Goal: Task Accomplishment & Management: Manage account settings

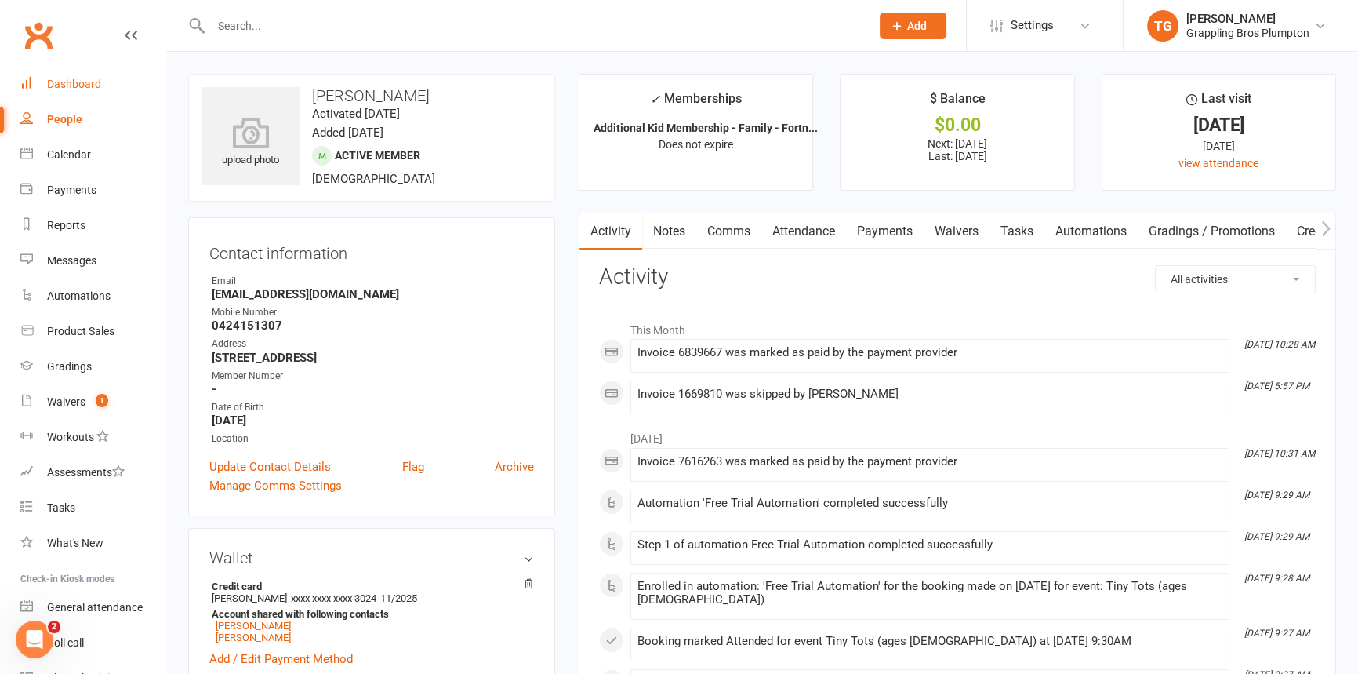
click at [71, 82] on div "Dashboard" at bounding box center [74, 84] width 54 height 13
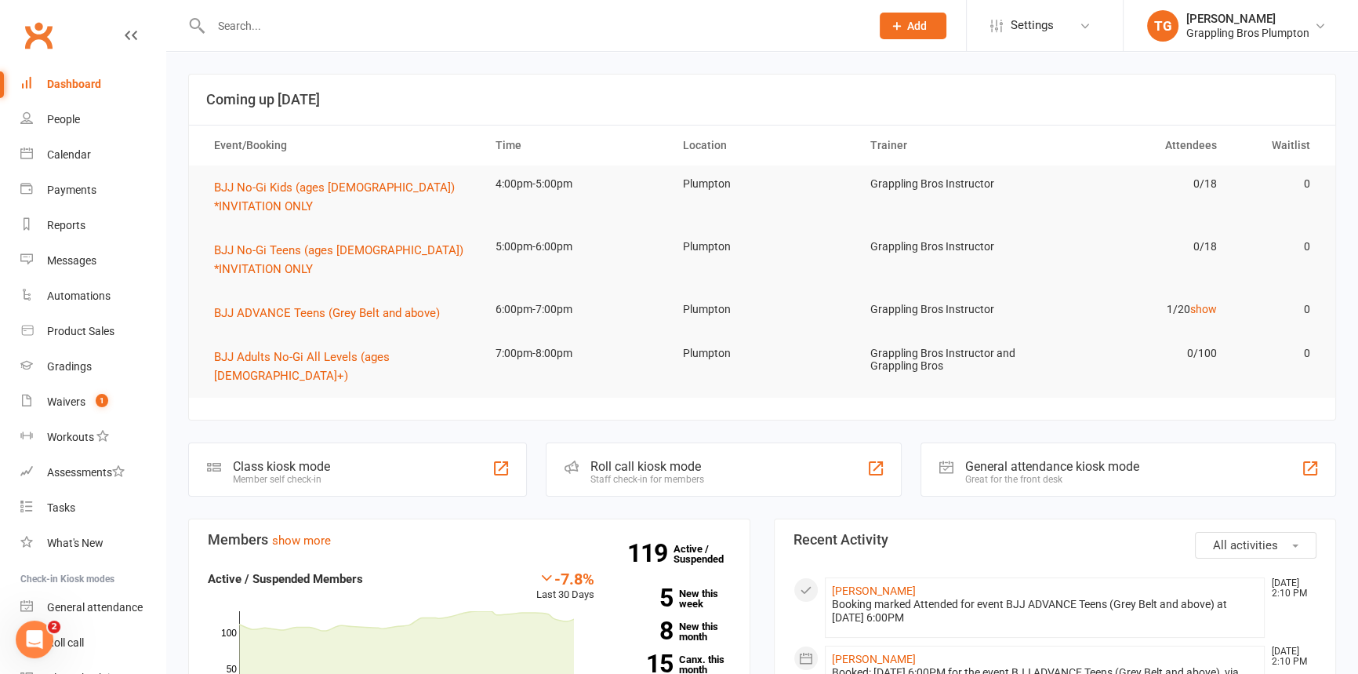
click at [251, 21] on input "text" at bounding box center [532, 26] width 653 height 22
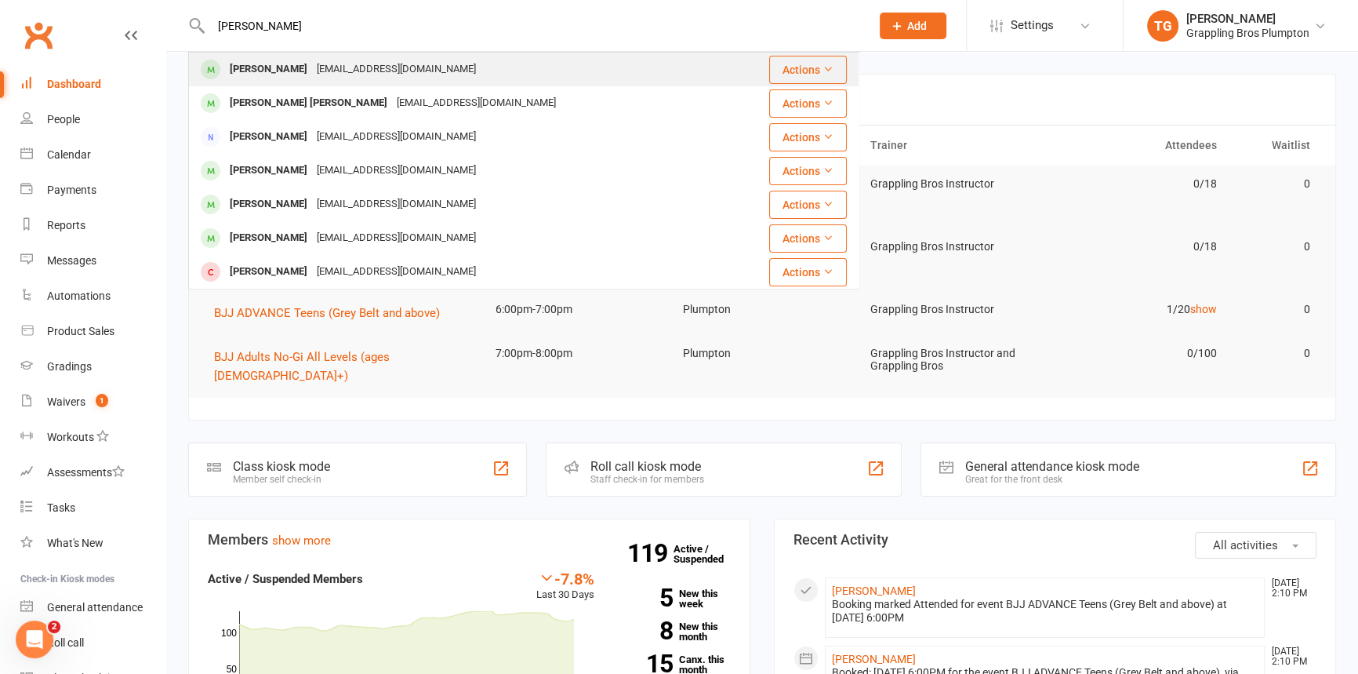
type input "[PERSON_NAME]"
click at [271, 67] on div "[PERSON_NAME]" at bounding box center [268, 69] width 87 height 23
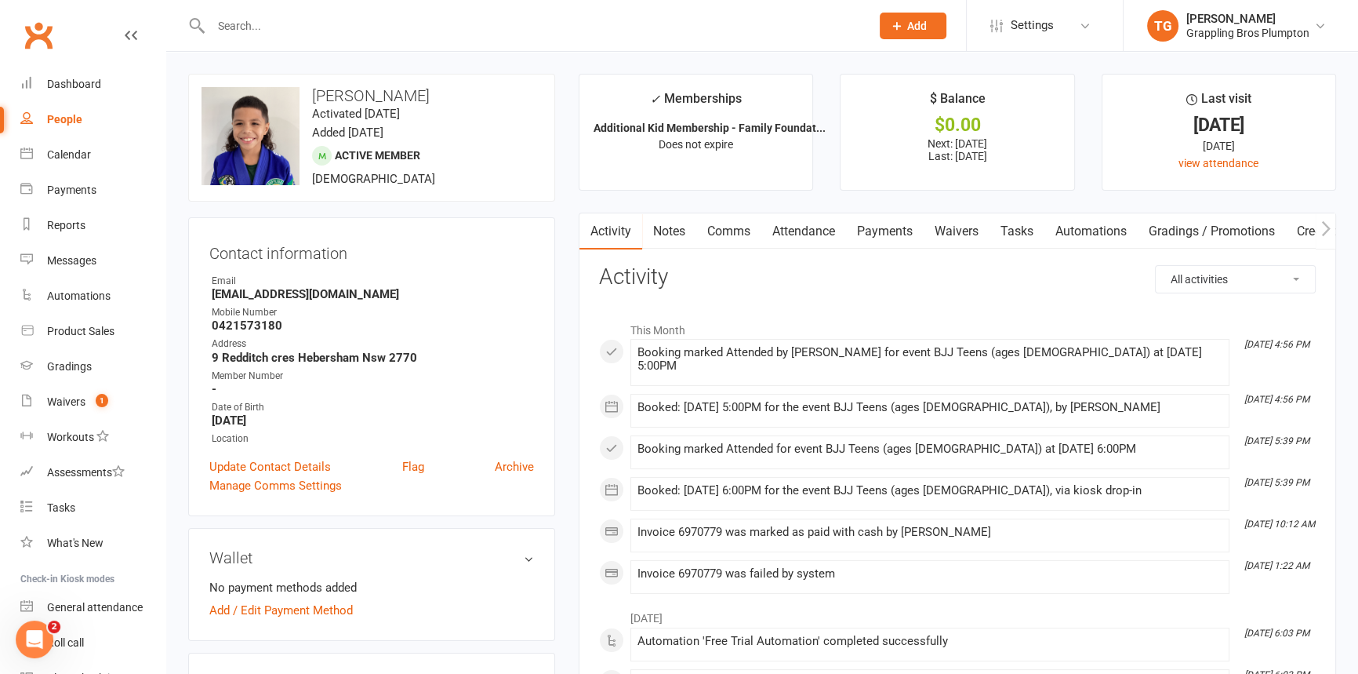
click at [886, 228] on link "Payments" at bounding box center [885, 231] width 78 height 36
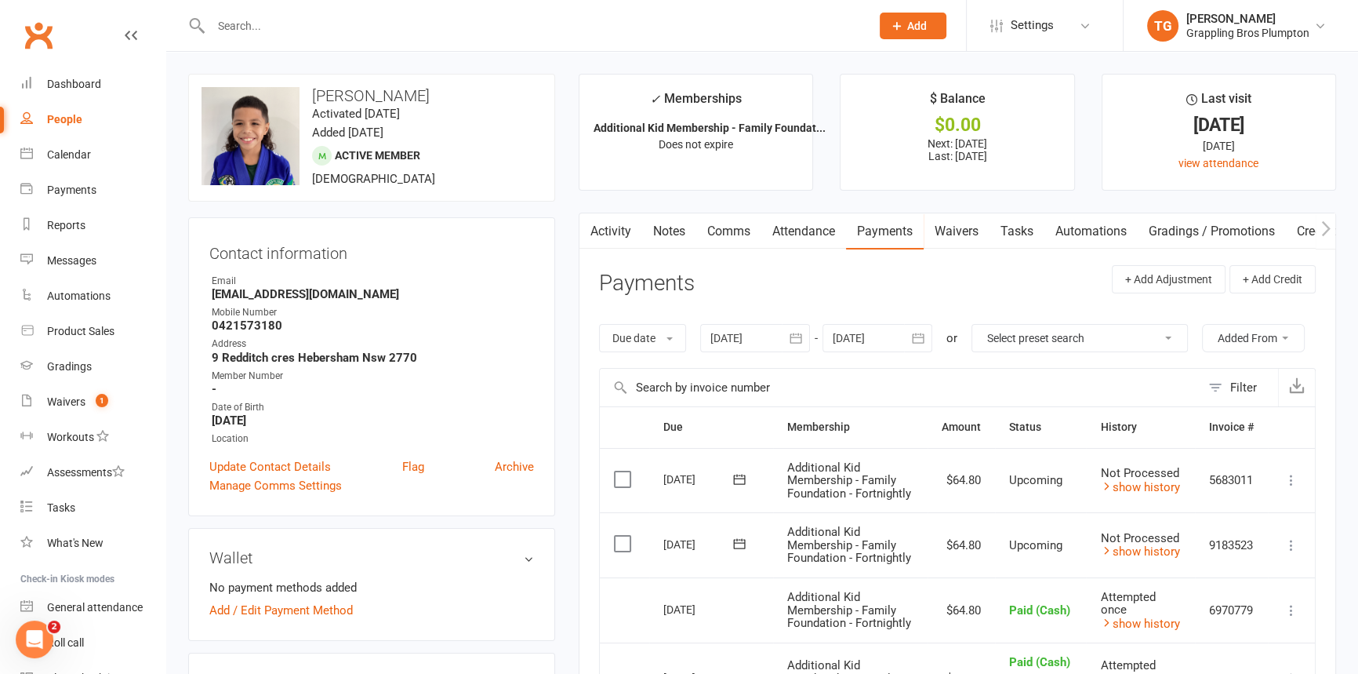
click at [1295, 553] on icon at bounding box center [1292, 545] width 16 height 16
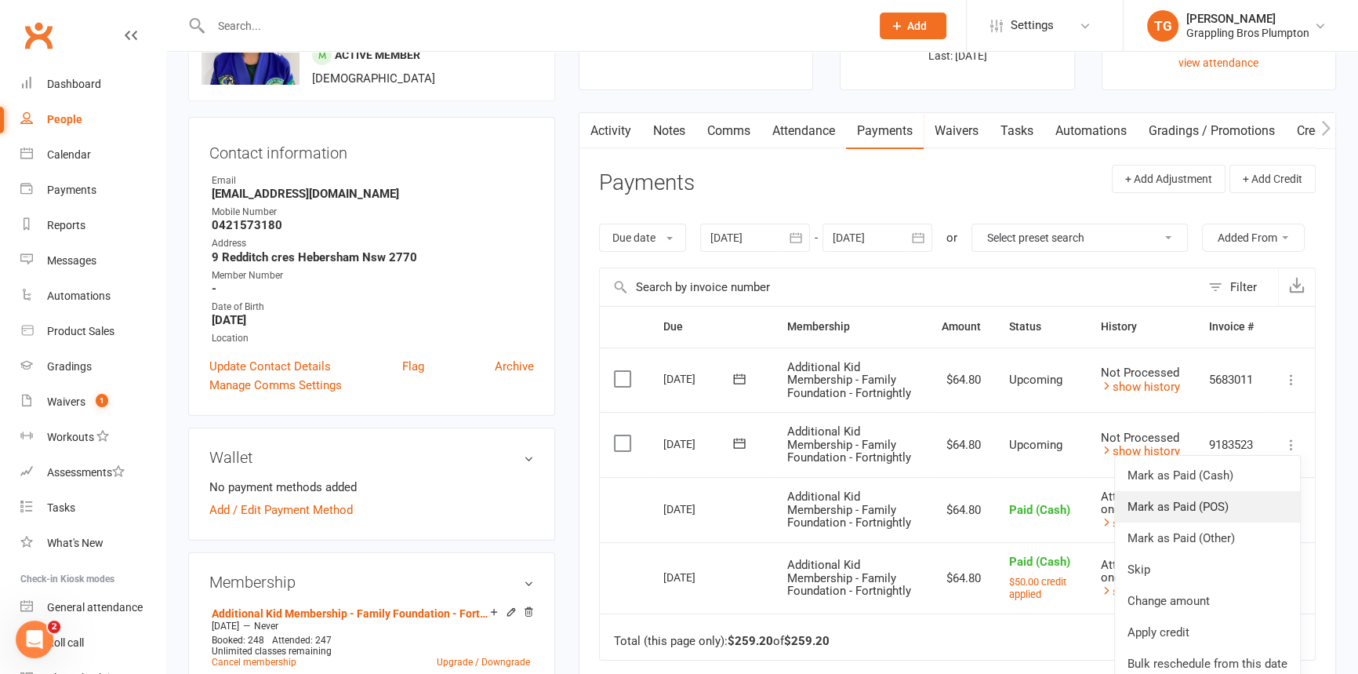
scroll to position [107, 0]
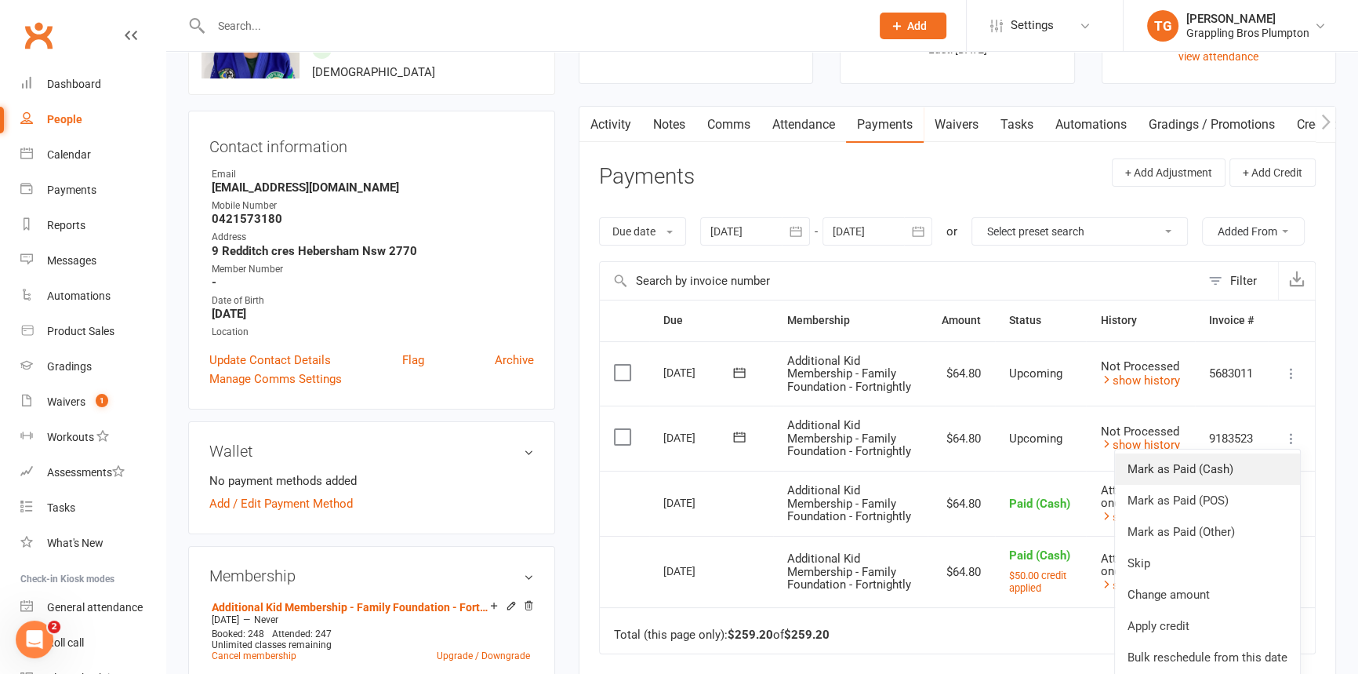
click at [1158, 485] on link "Mark as Paid (Cash)" at bounding box center [1207, 468] width 185 height 31
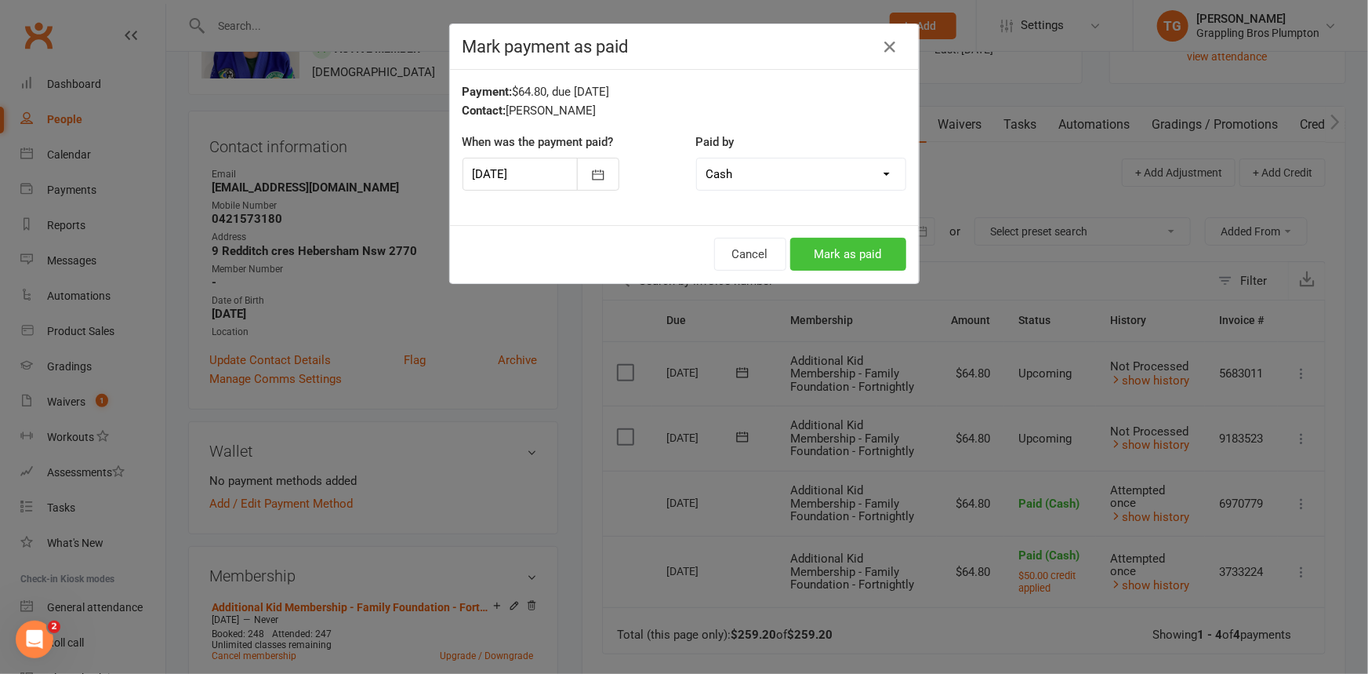
click at [833, 256] on button "Mark as paid" at bounding box center [848, 254] width 116 height 33
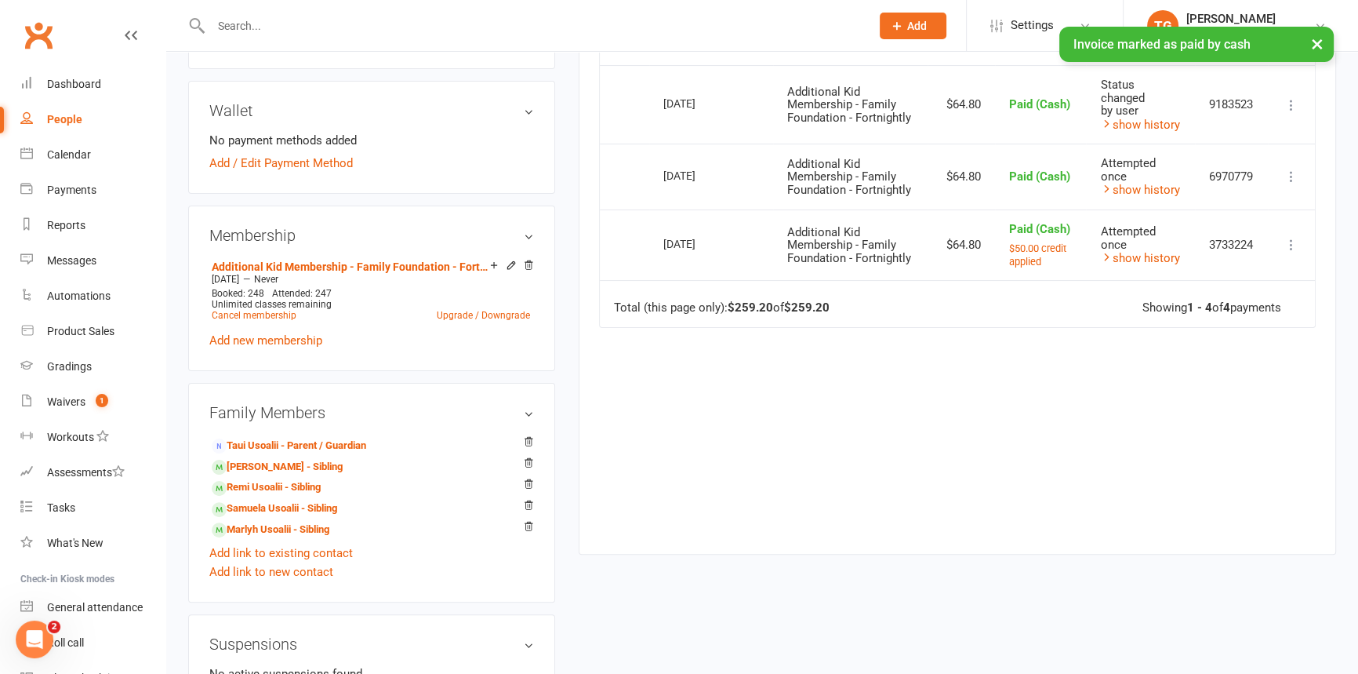
scroll to position [463, 0]
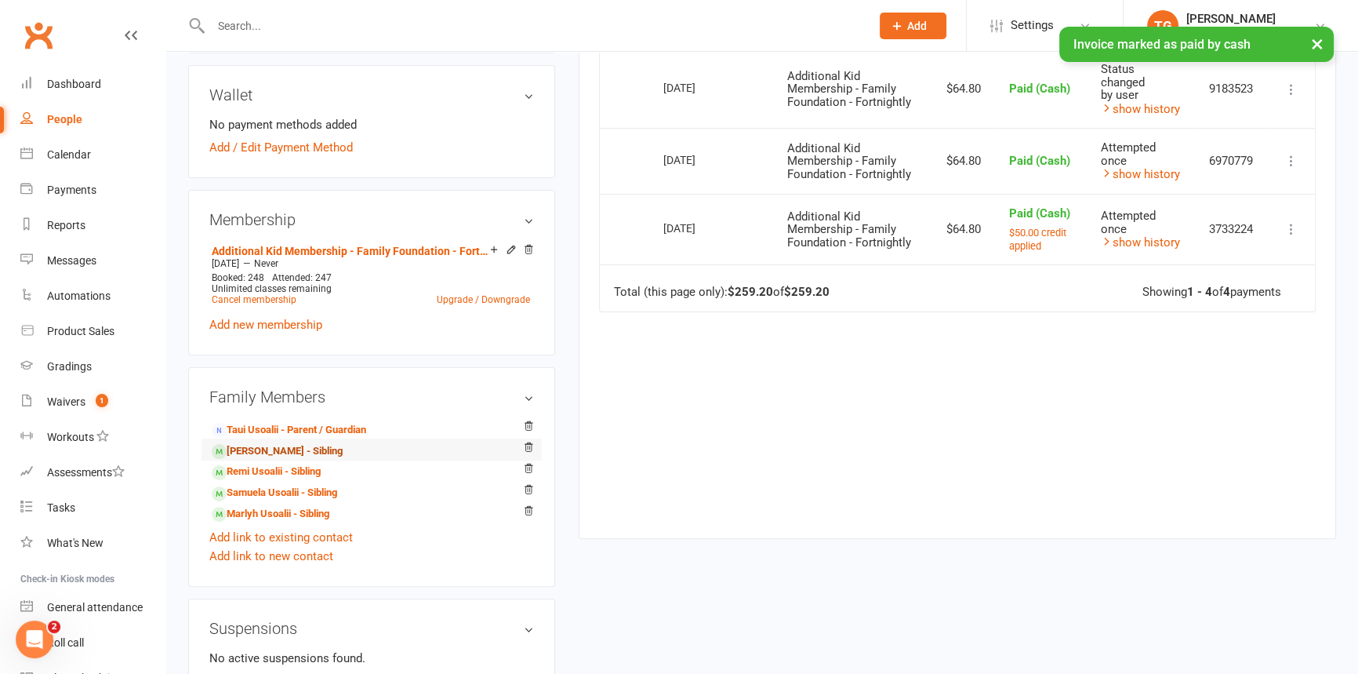
click at [264, 446] on link "[PERSON_NAME] - Sibling" at bounding box center [277, 451] width 131 height 16
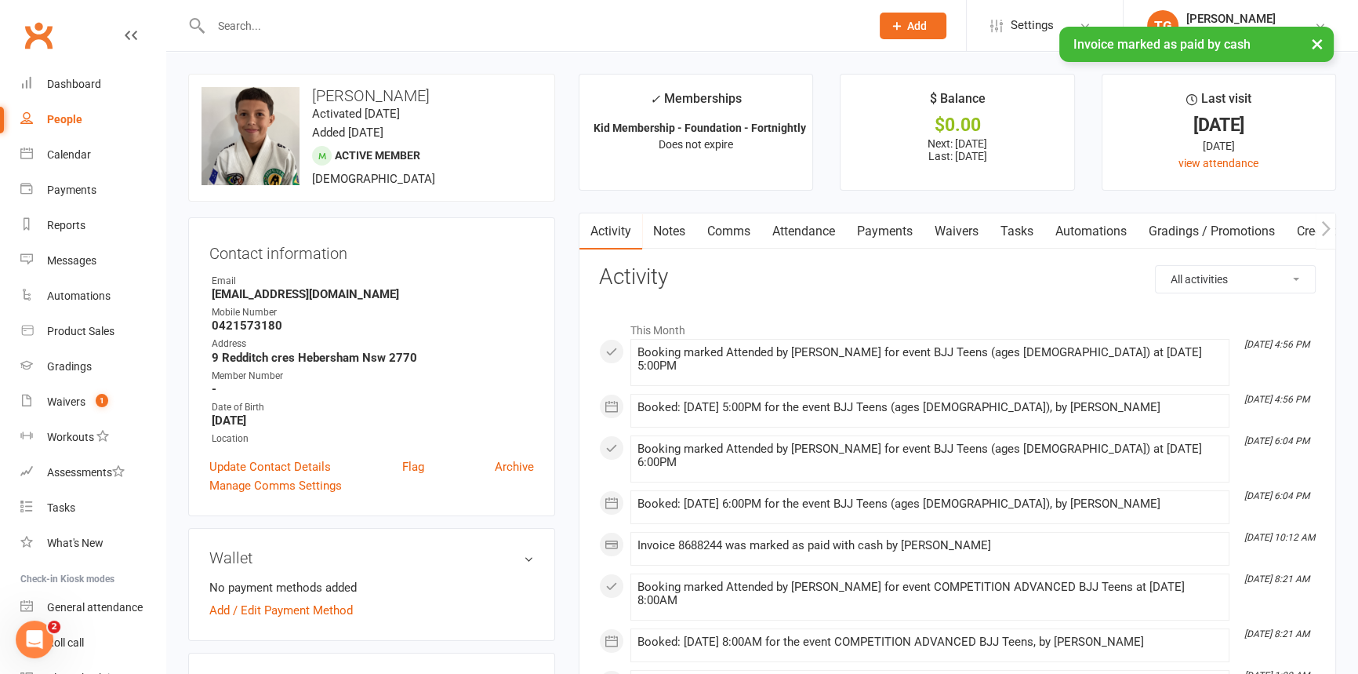
click at [888, 233] on link "Payments" at bounding box center [885, 231] width 78 height 36
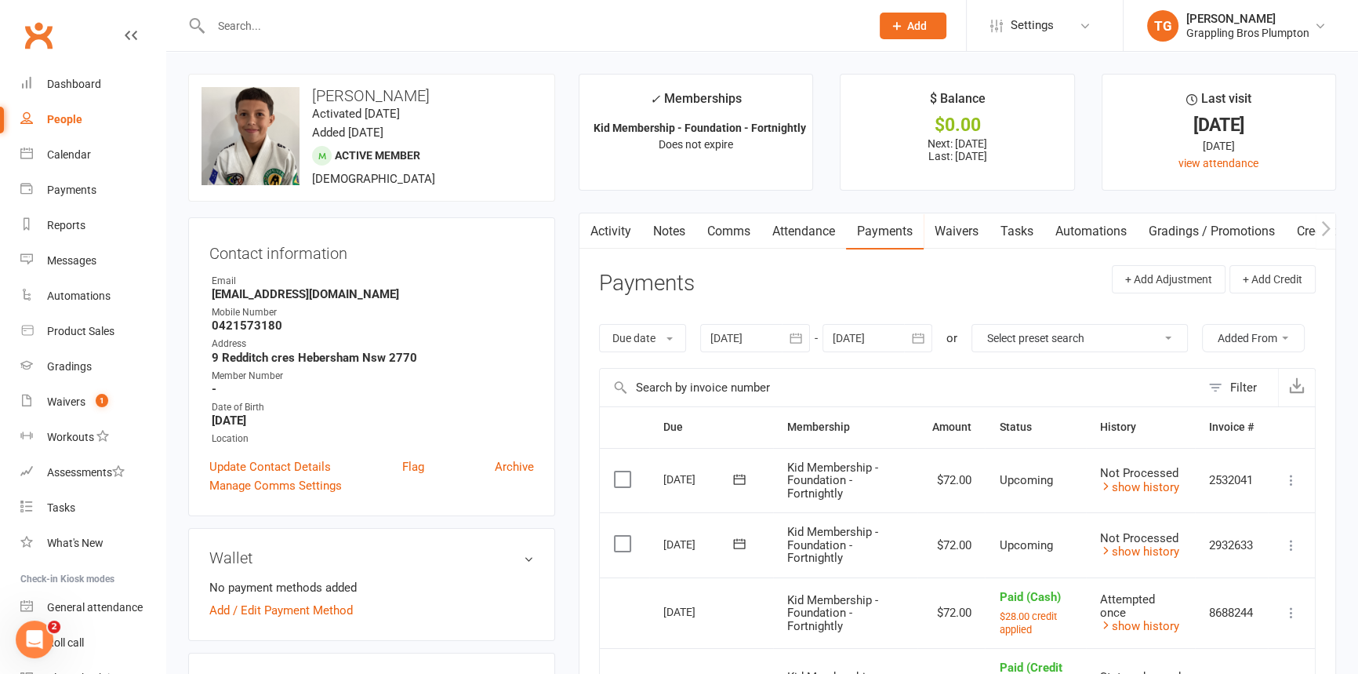
click at [1293, 541] on icon at bounding box center [1292, 545] width 16 height 16
click at [1159, 576] on link "Mark as Paid (Cash)" at bounding box center [1207, 575] width 185 height 31
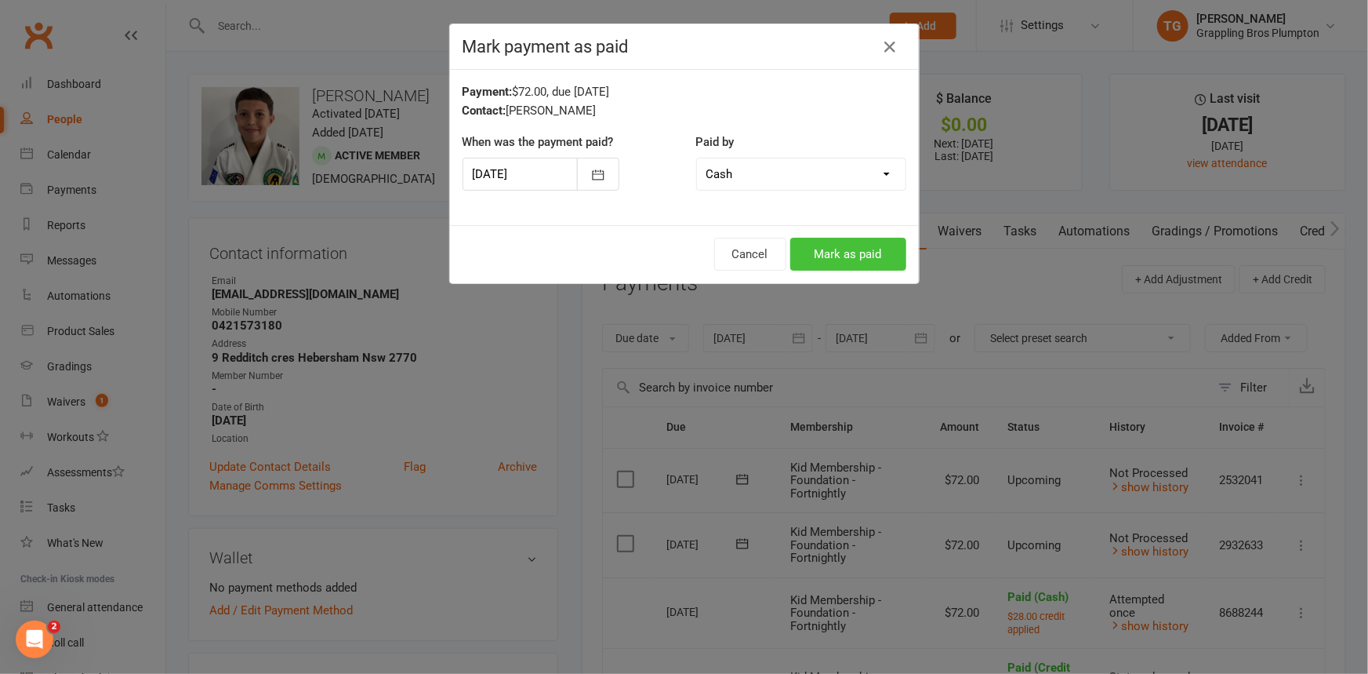
click at [837, 249] on button "Mark as paid" at bounding box center [848, 254] width 116 height 33
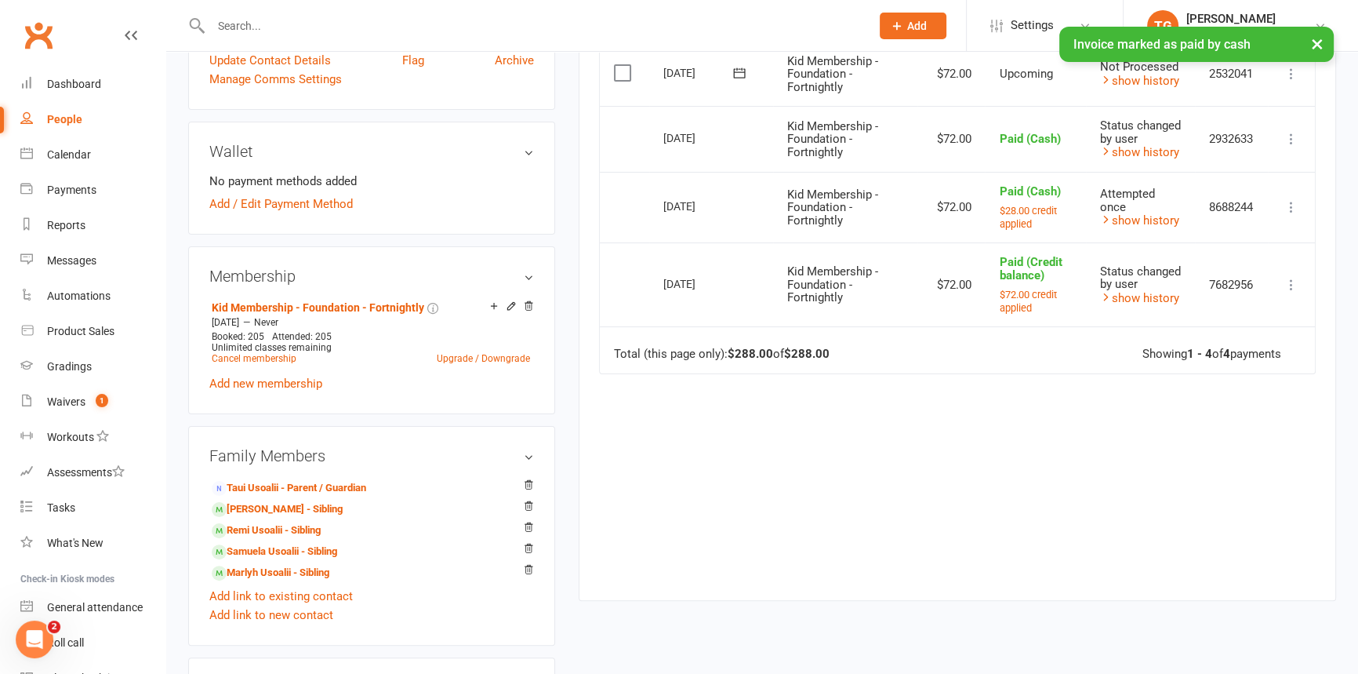
scroll to position [409, 0]
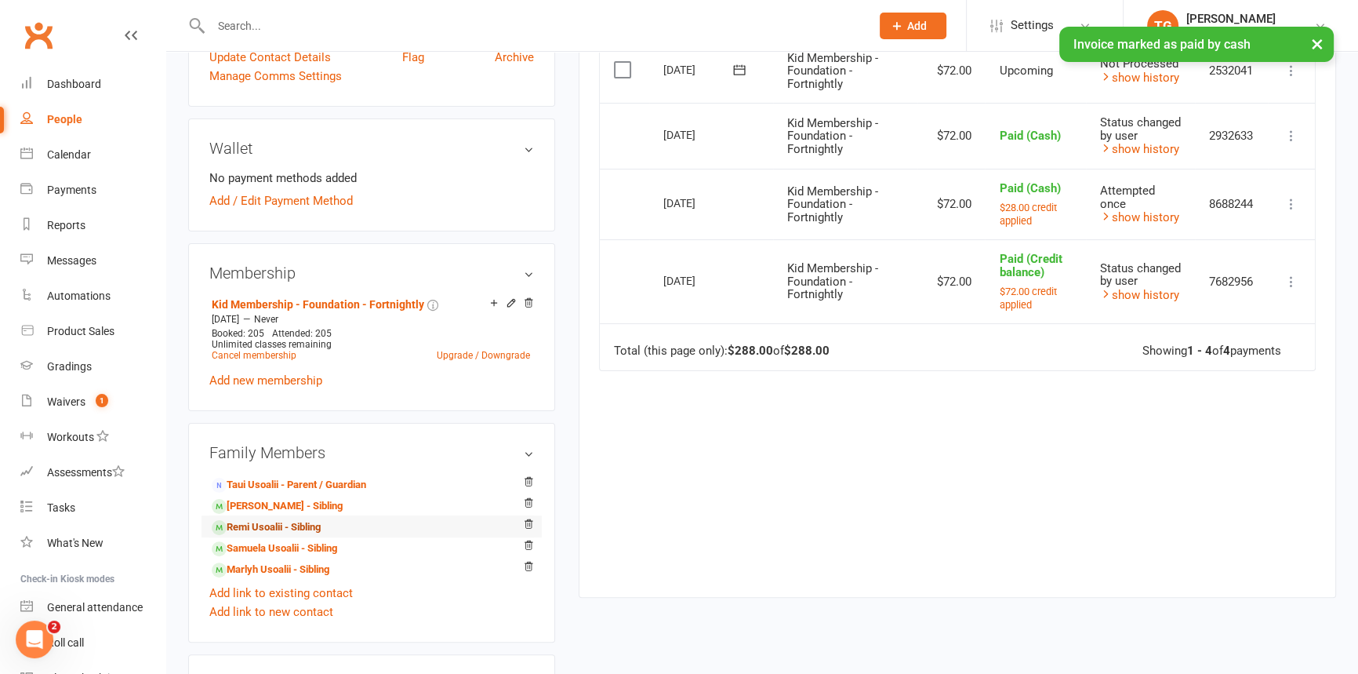
click at [251, 527] on link "Remi Usoalii - Sibling" at bounding box center [266, 527] width 109 height 16
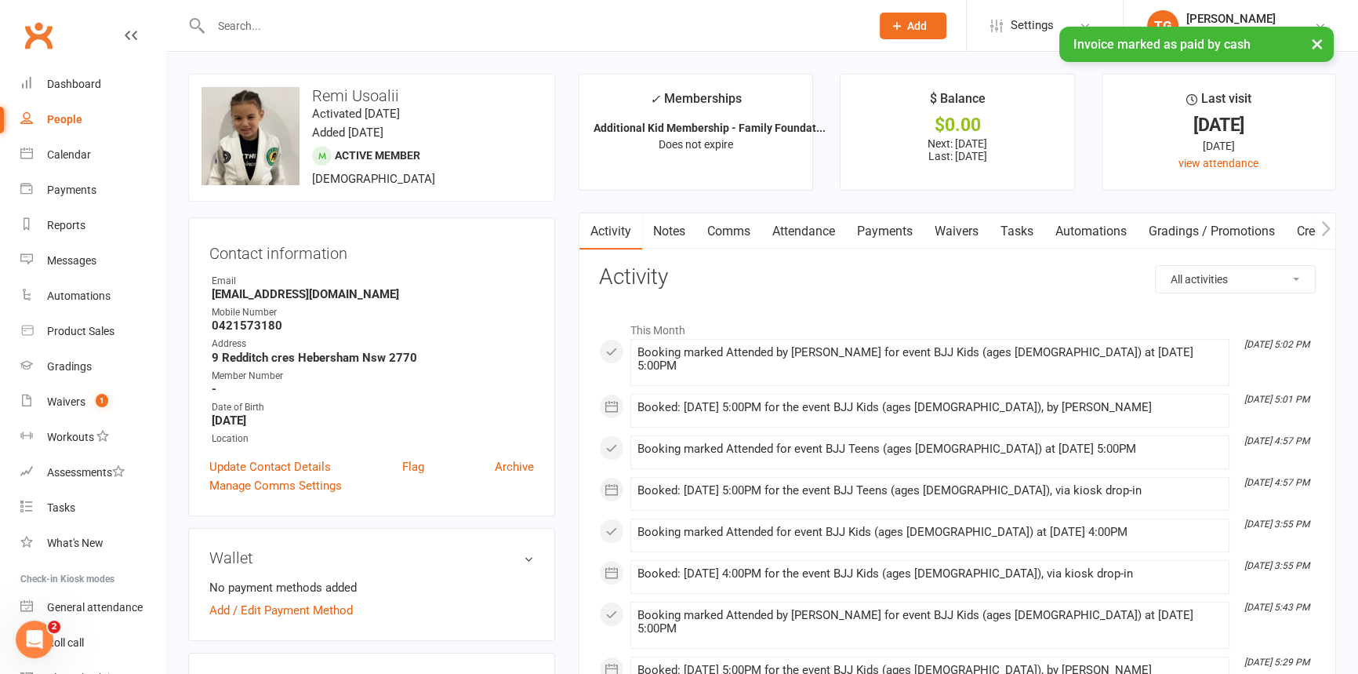
click at [890, 224] on link "Payments" at bounding box center [885, 231] width 78 height 36
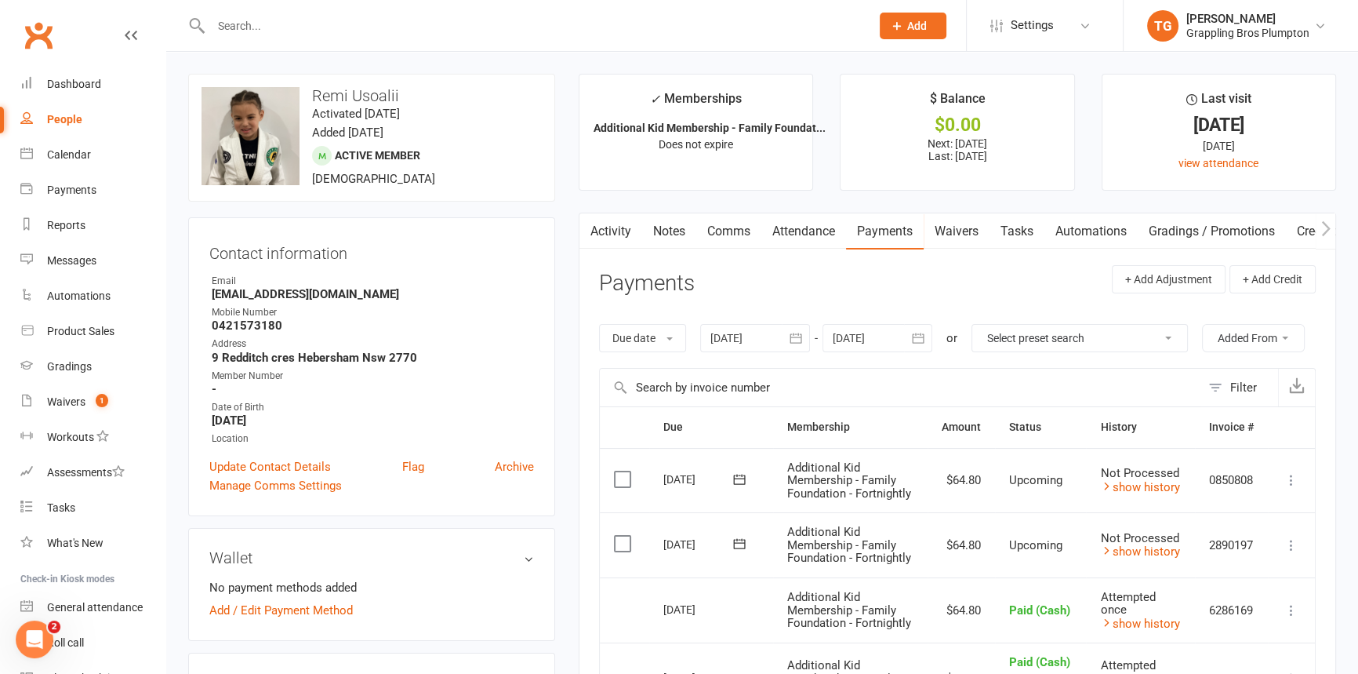
click at [1292, 553] on icon at bounding box center [1292, 545] width 16 height 16
click at [1156, 591] on link "Mark as Paid (Cash)" at bounding box center [1207, 575] width 185 height 31
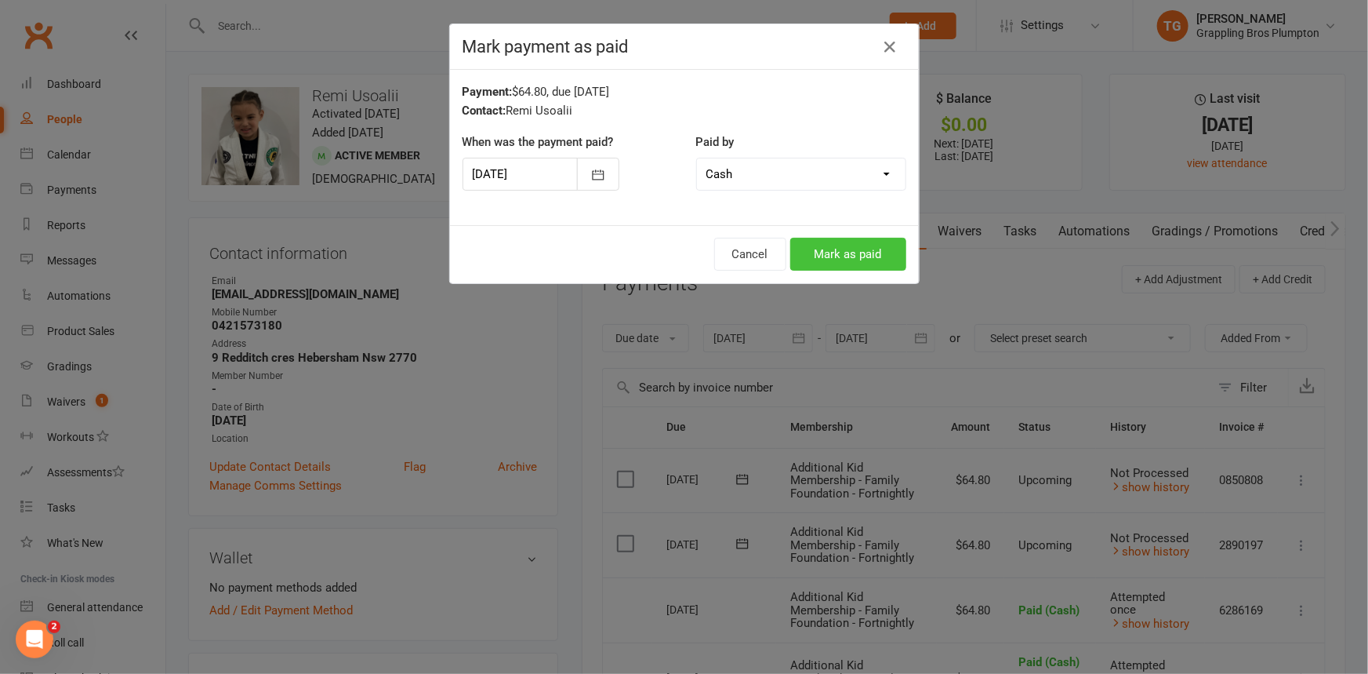
click at [819, 247] on button "Mark as paid" at bounding box center [848, 254] width 116 height 33
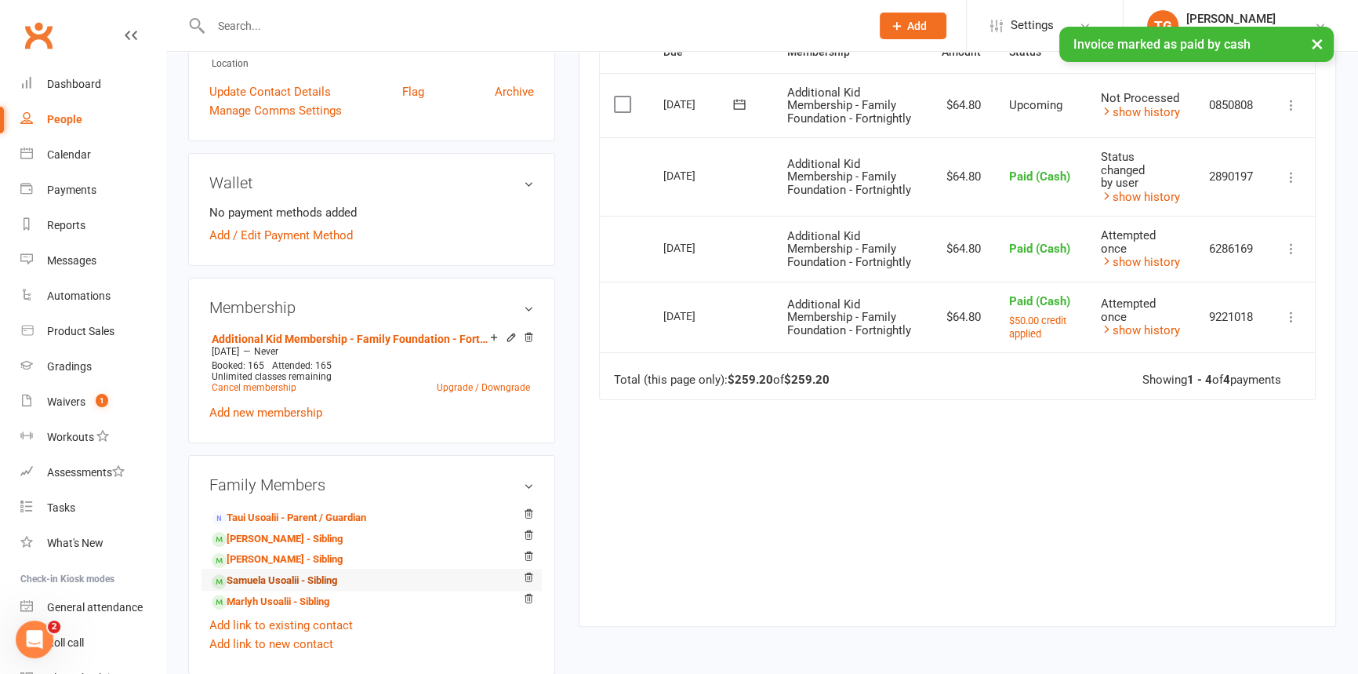
scroll to position [392, 0]
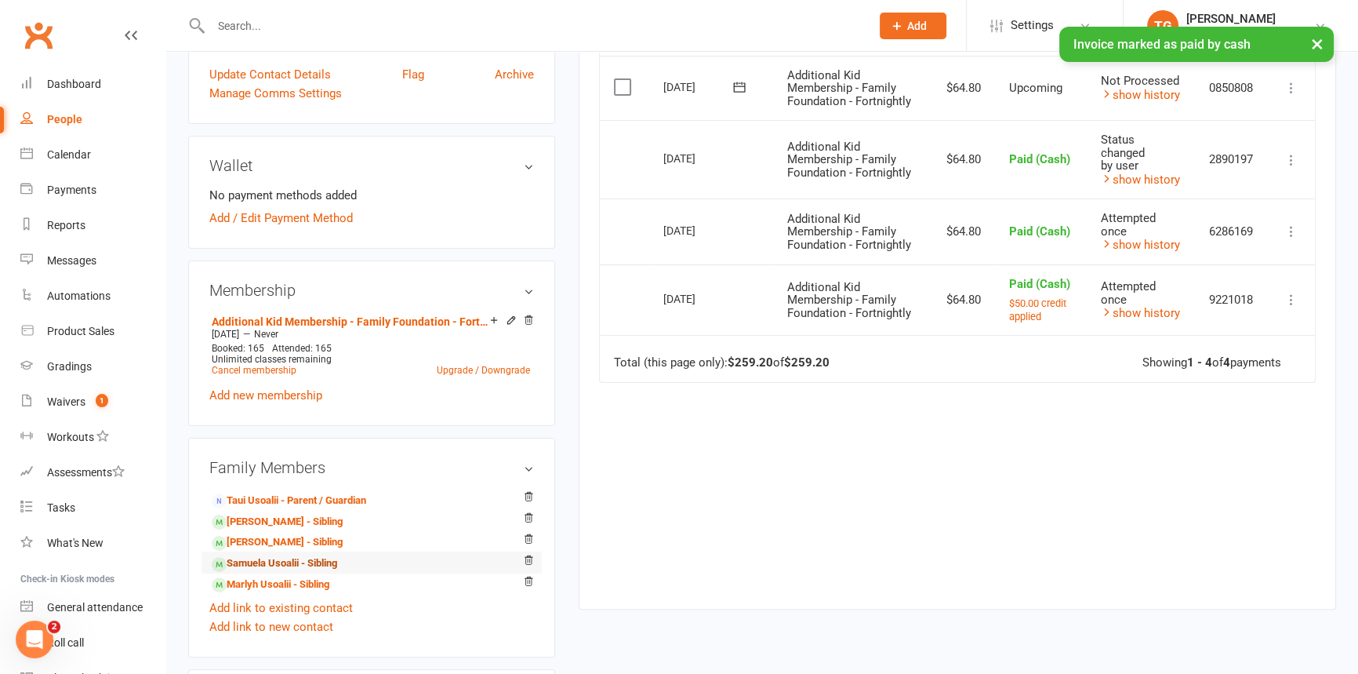
click at [274, 558] on link "Samuela Usoalii - Sibling" at bounding box center [274, 563] width 125 height 16
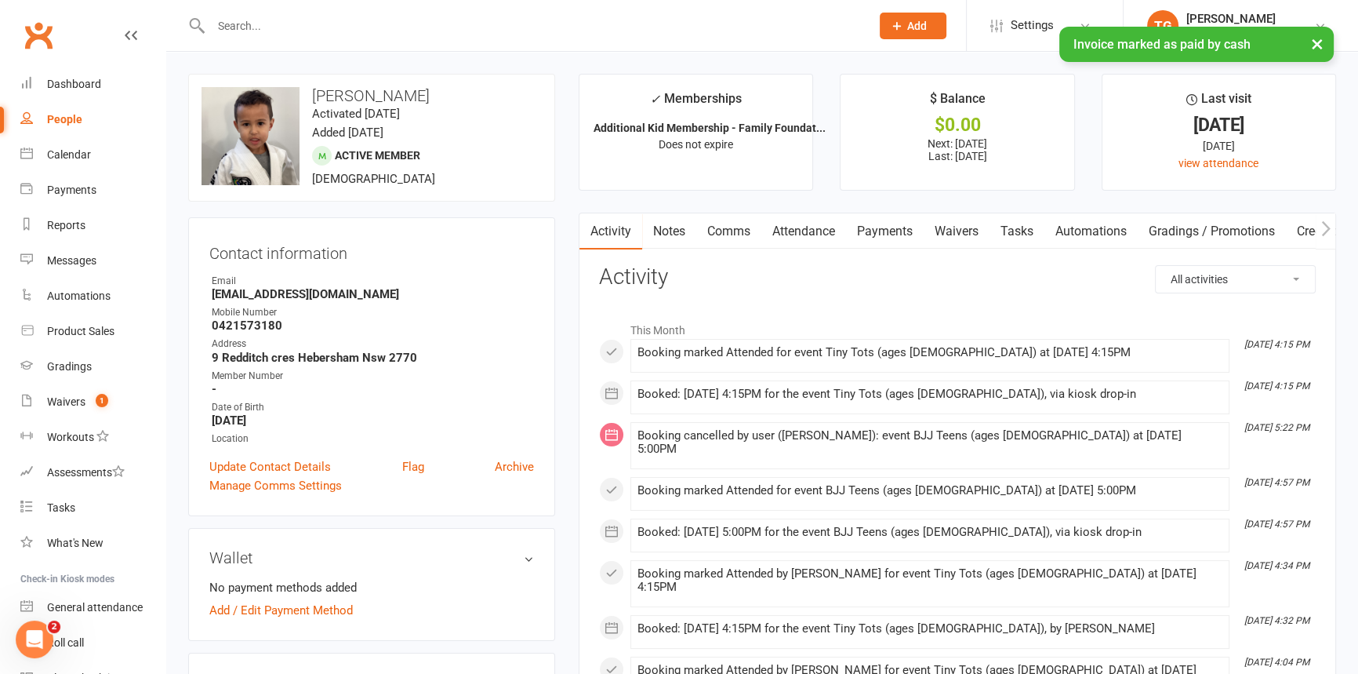
click at [886, 224] on link "Payments" at bounding box center [885, 231] width 78 height 36
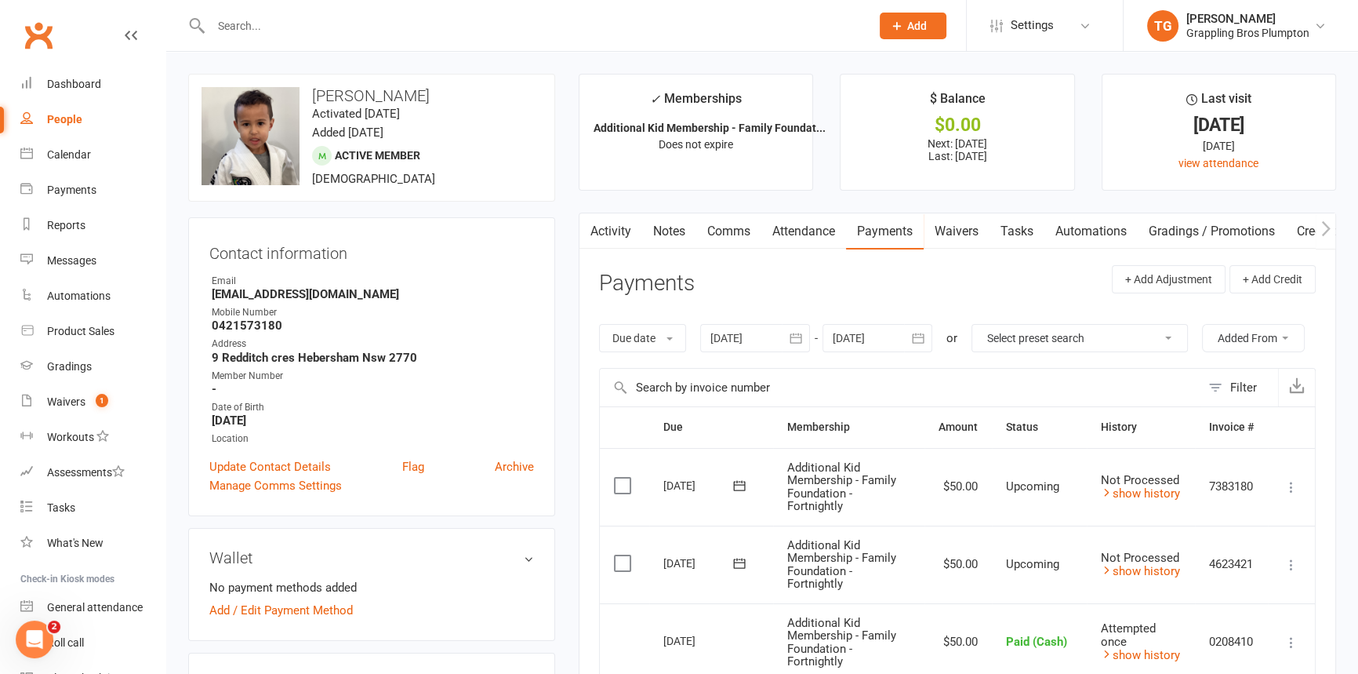
click at [1289, 565] on icon at bounding box center [1292, 565] width 16 height 16
click at [1174, 594] on link "Mark as Paid (Cash)" at bounding box center [1207, 595] width 185 height 31
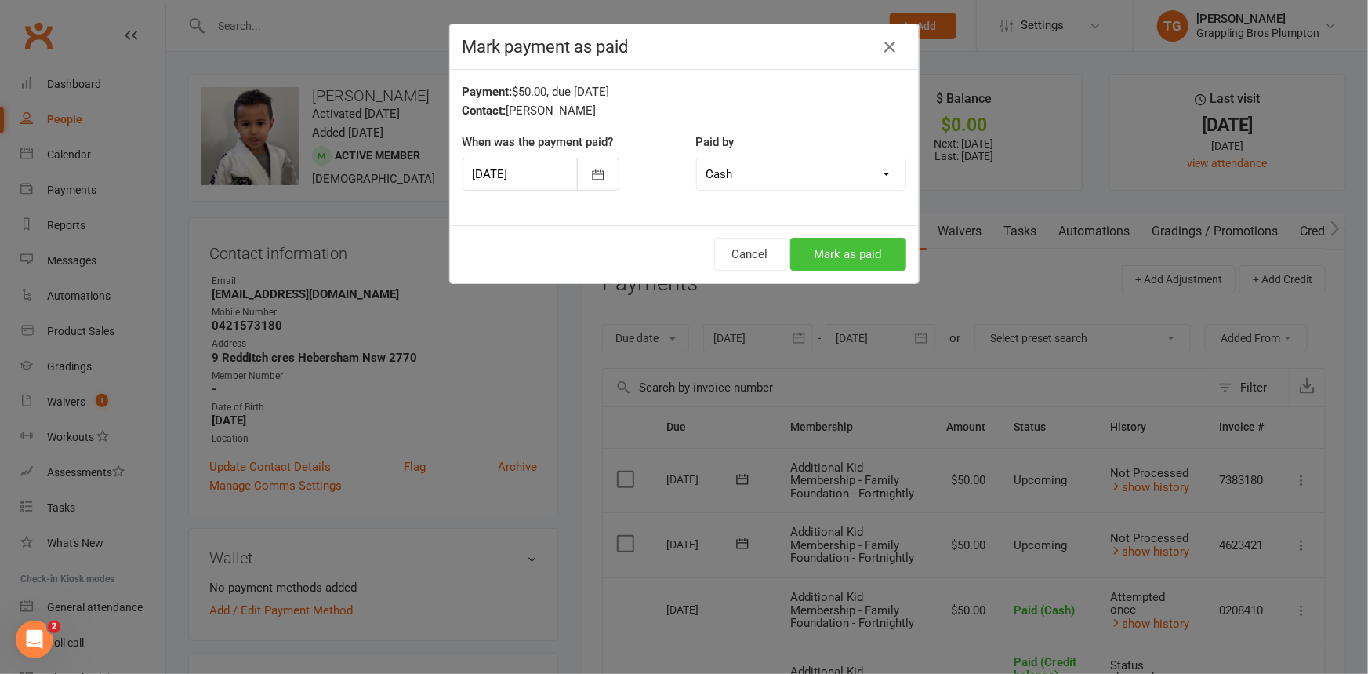
click at [823, 249] on button "Mark as paid" at bounding box center [848, 254] width 116 height 33
